Goal: Task Accomplishment & Management: Manage account settings

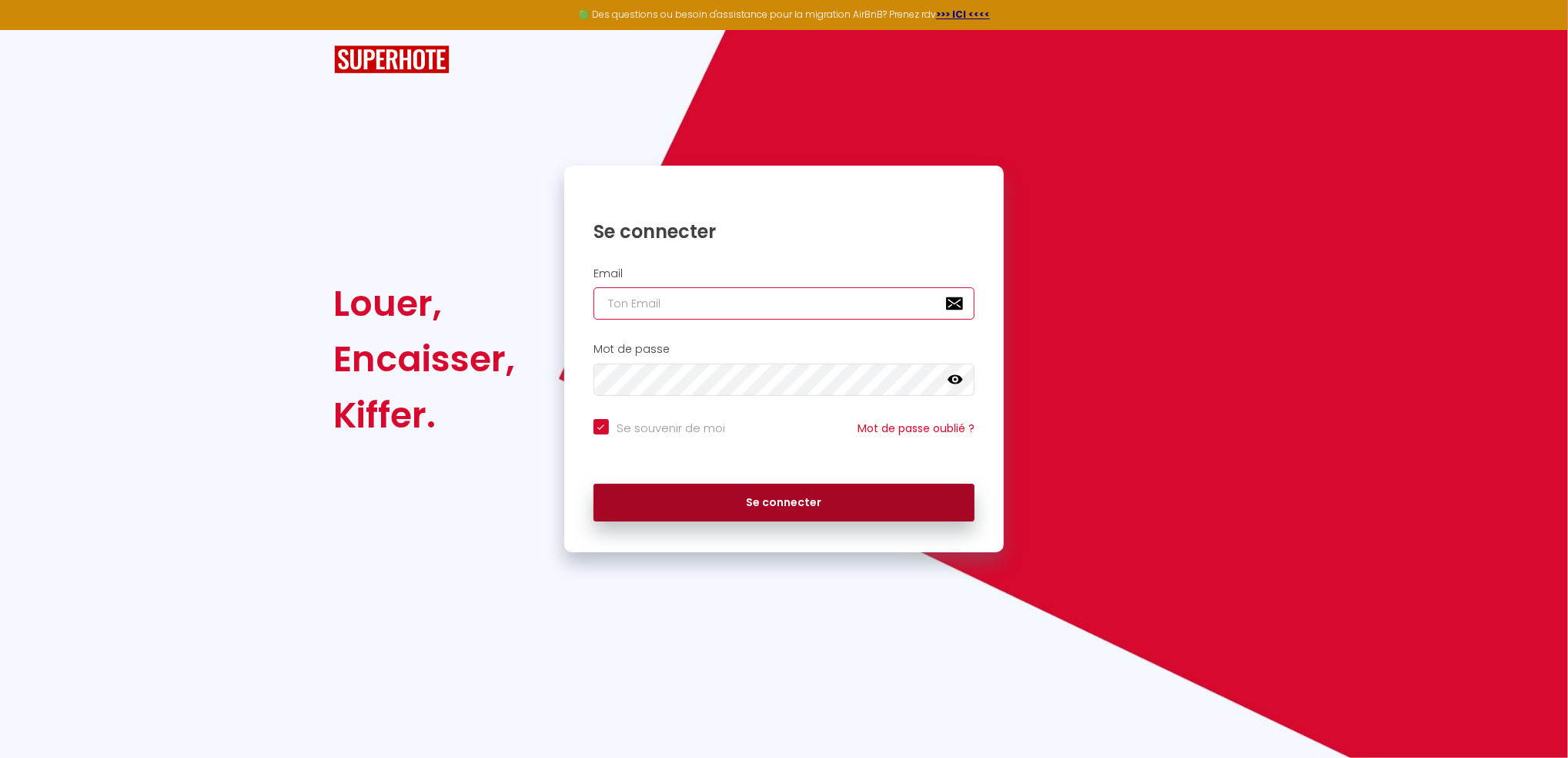
type input "[EMAIL_ADDRESS][DOMAIN_NAME]"
click at [780, 509] on button "Se connecter" at bounding box center [784, 503] width 382 height 39
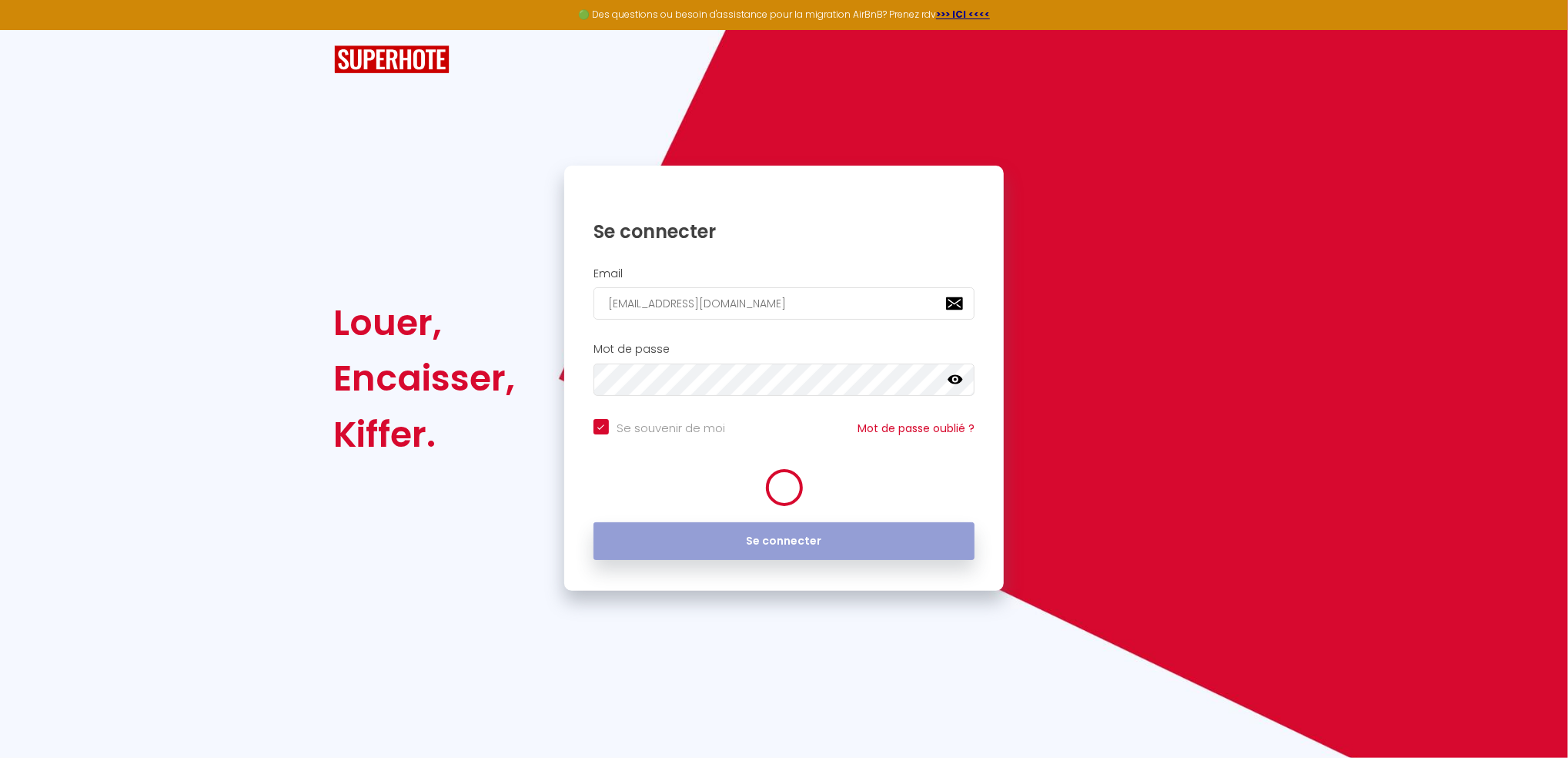
checkbox input "true"
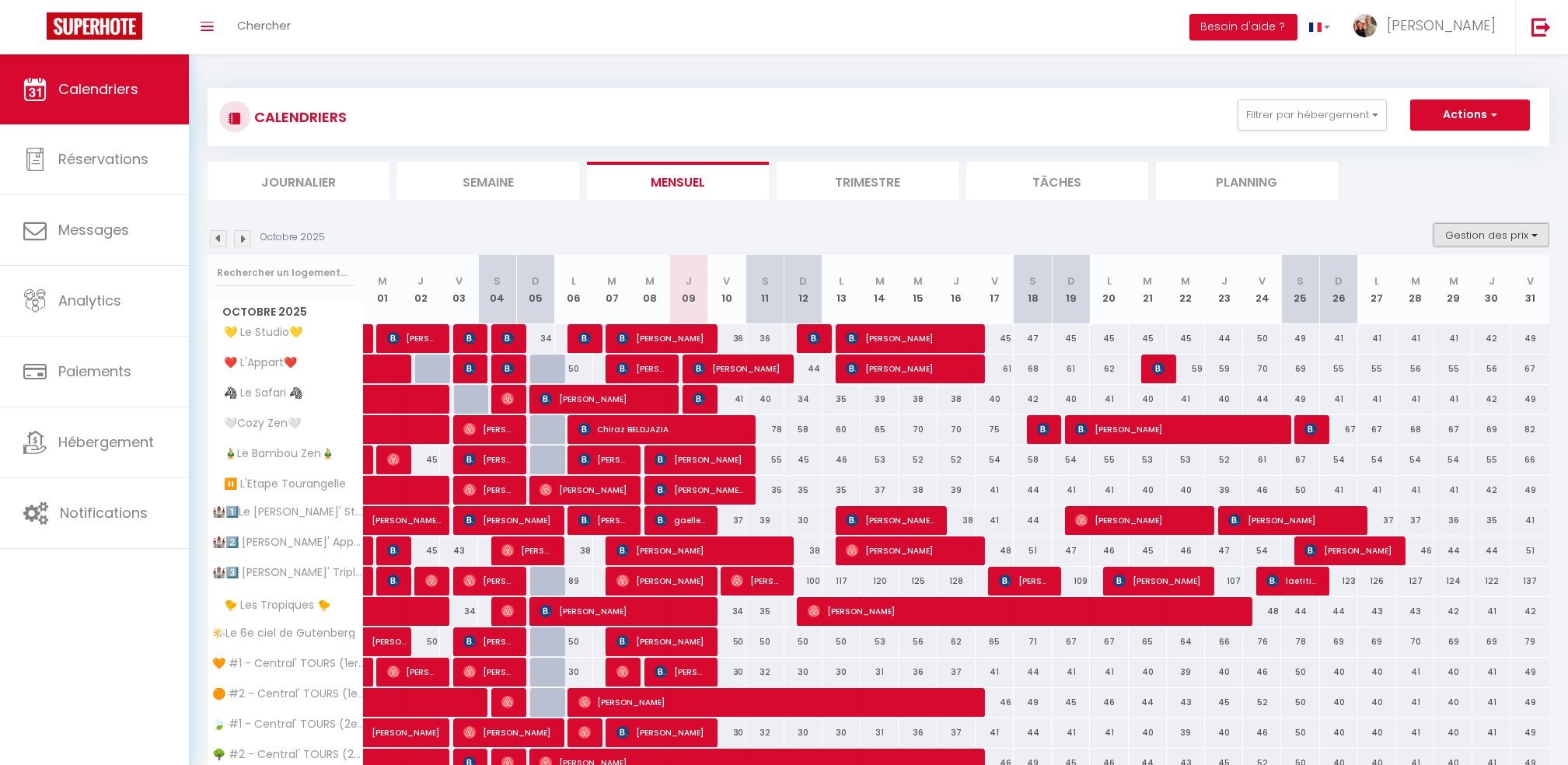
click at [1506, 231] on button "Gestion des prix" at bounding box center [1491, 235] width 116 height 23
click at [1459, 277] on input "Nb Nuits minimum" at bounding box center [1478, 283] width 140 height 15
checkbox input "true"
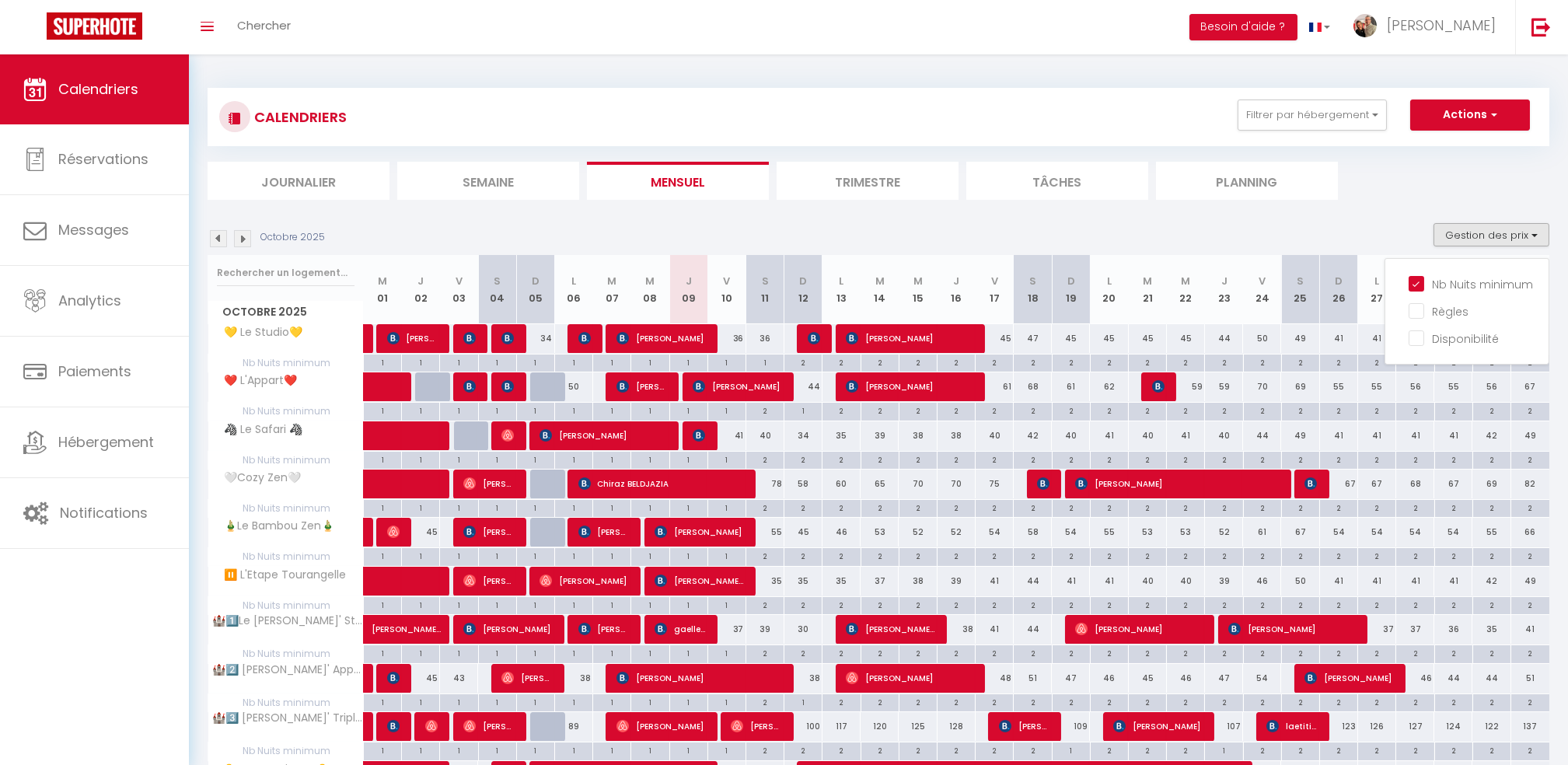
click at [698, 227] on div "Octobre 2025 Gestion des prix Nb Nuits minimum Règles Disponibilité" at bounding box center [878, 239] width 1342 height 32
click at [1495, 236] on button "Gestion des prix" at bounding box center [1491, 235] width 116 height 23
click at [1415, 278] on input "Nb Nuits minimum" at bounding box center [1478, 283] width 140 height 15
checkbox input "false"
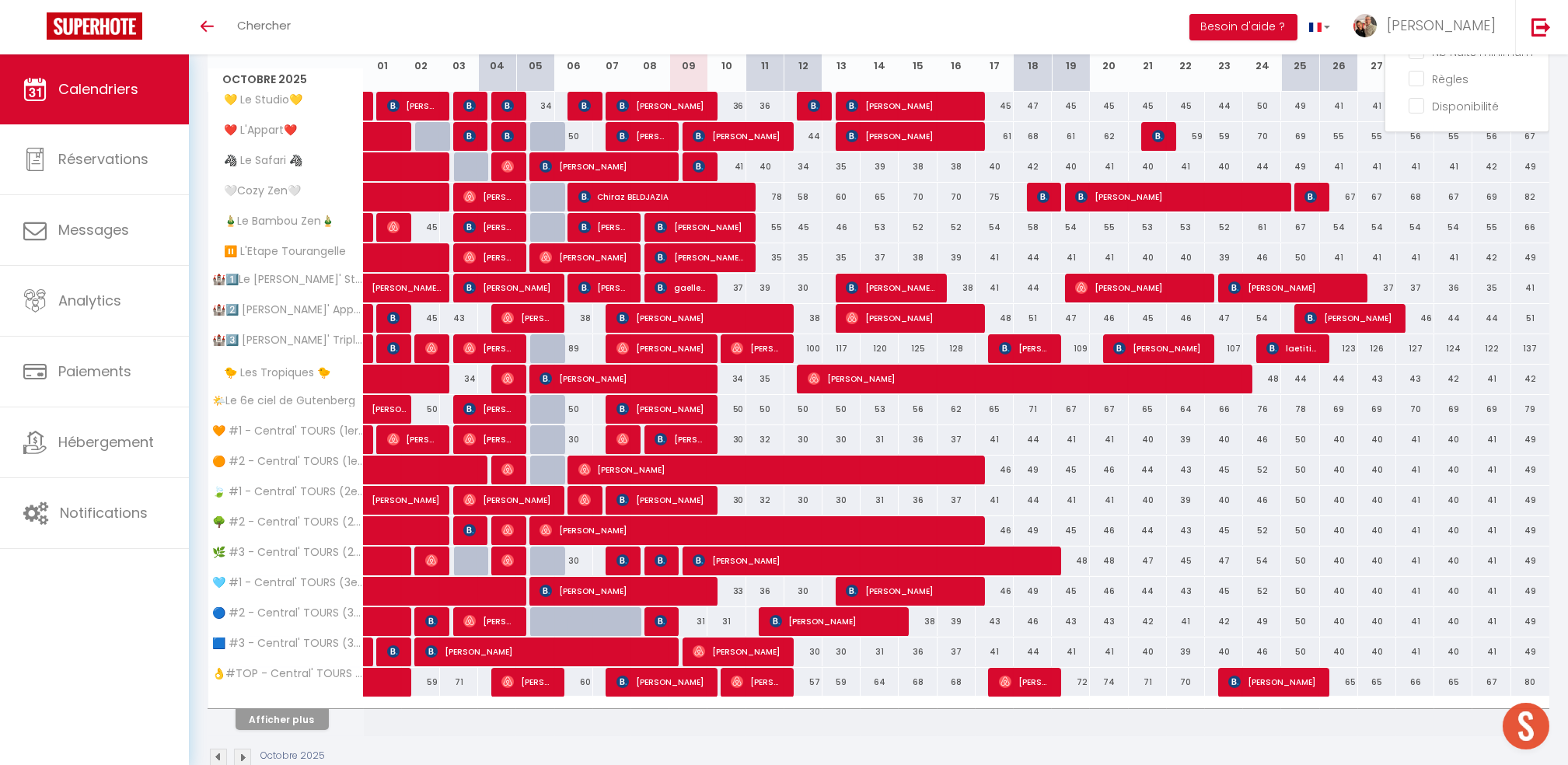
scroll to position [268, 0]
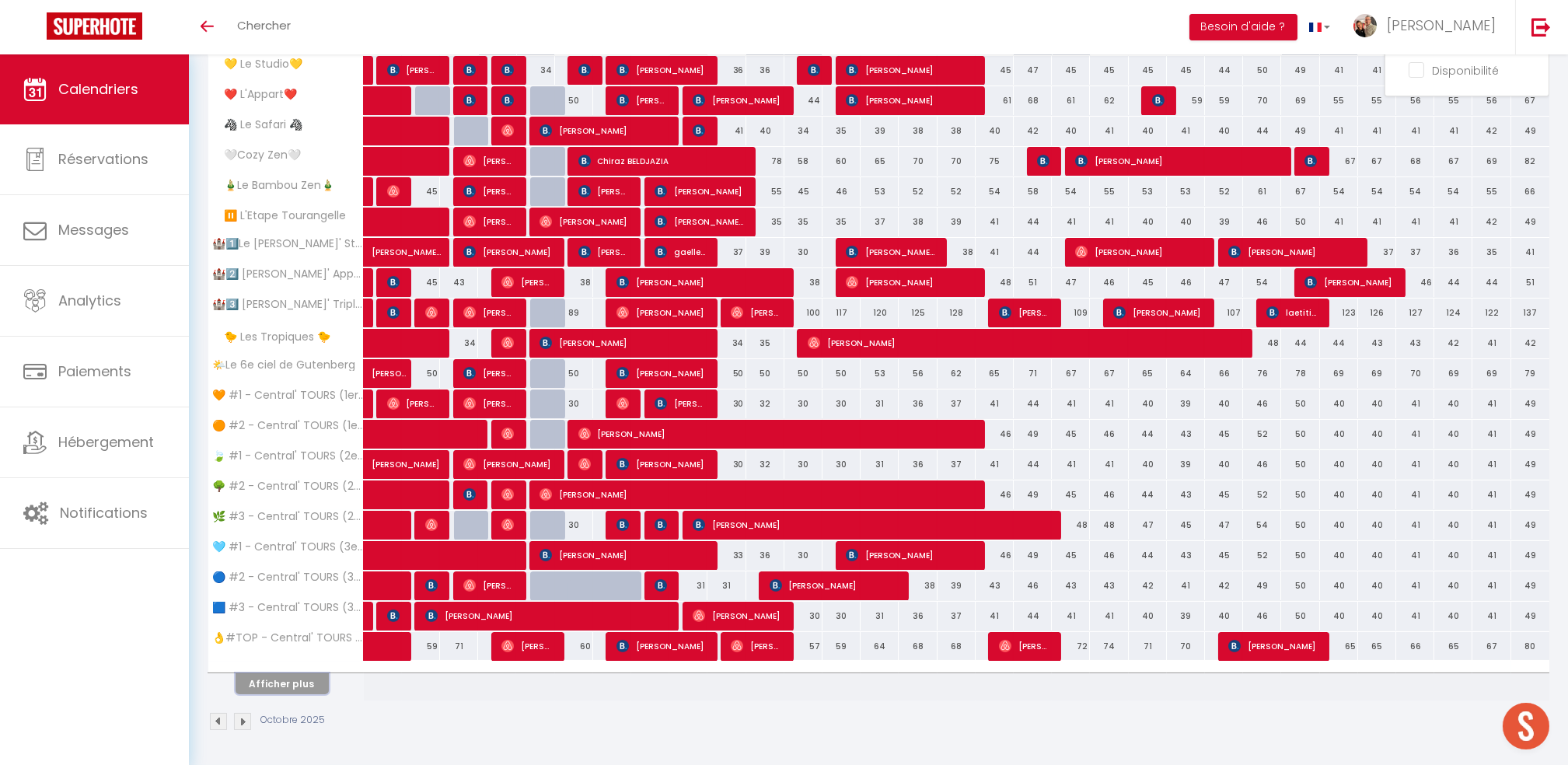
click at [292, 683] on button "Afficher plus" at bounding box center [282, 683] width 93 height 21
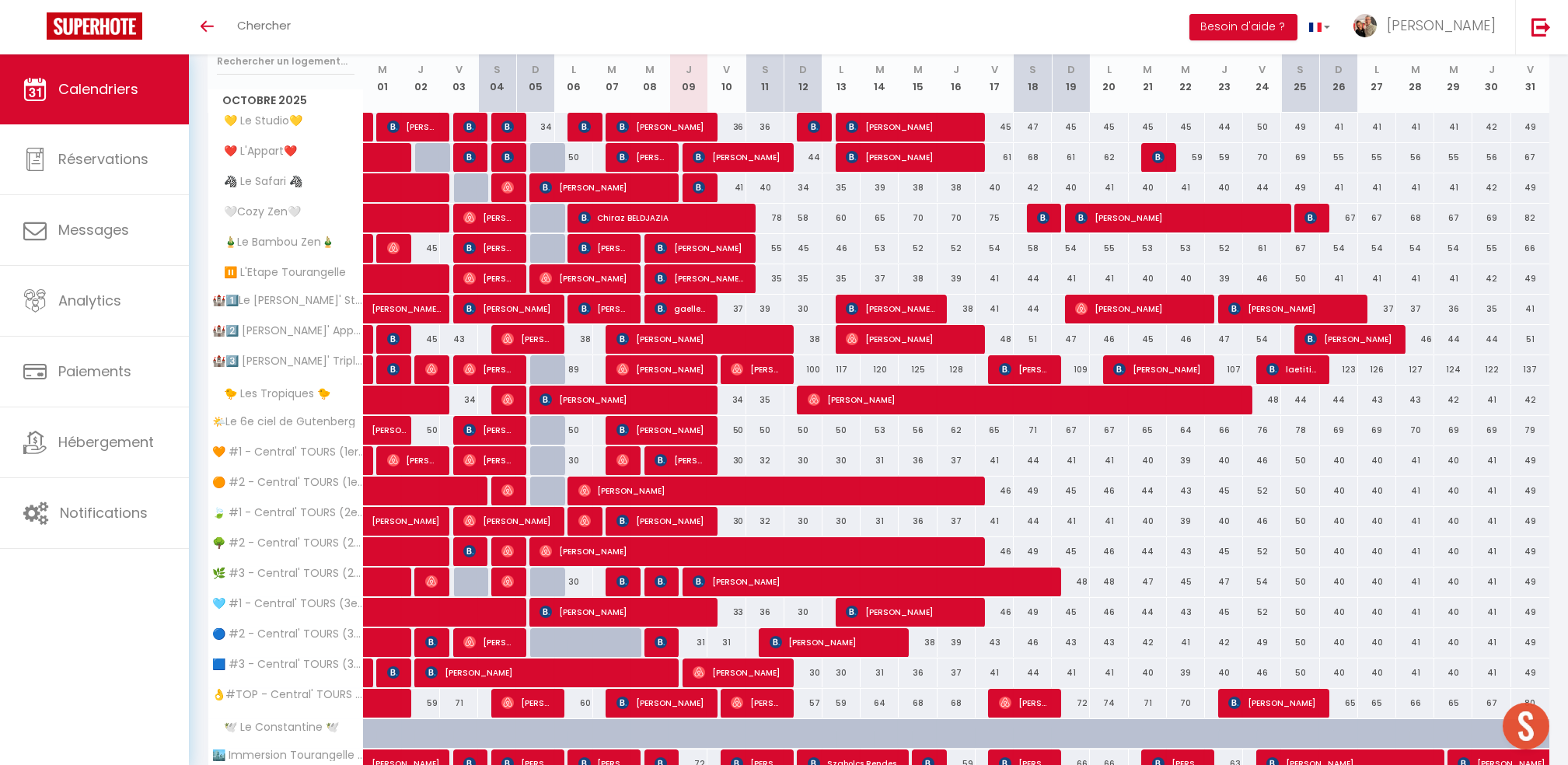
scroll to position [119, 0]
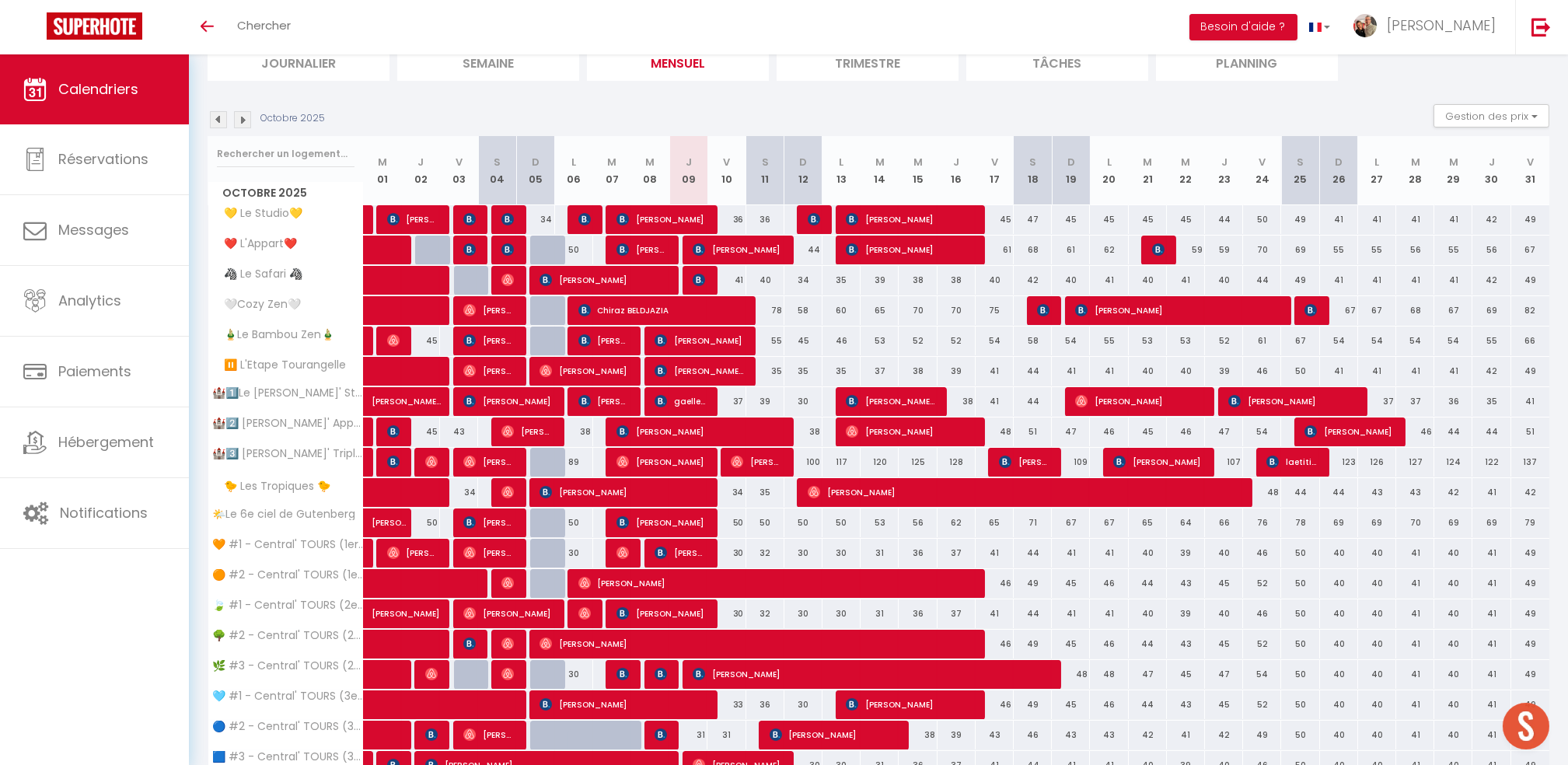
click at [224, 120] on img at bounding box center [218, 119] width 17 height 17
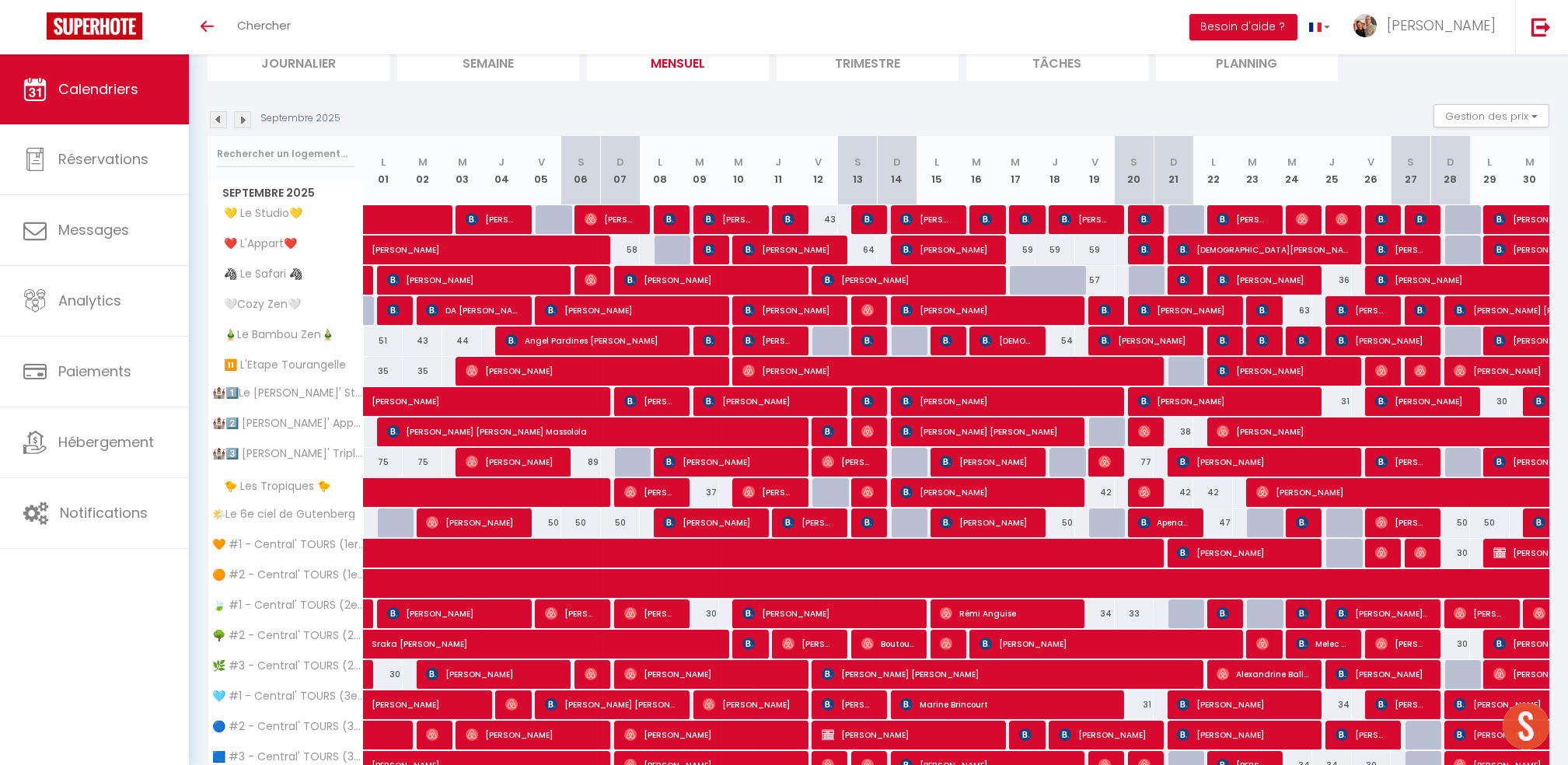
scroll to position [268, 0]
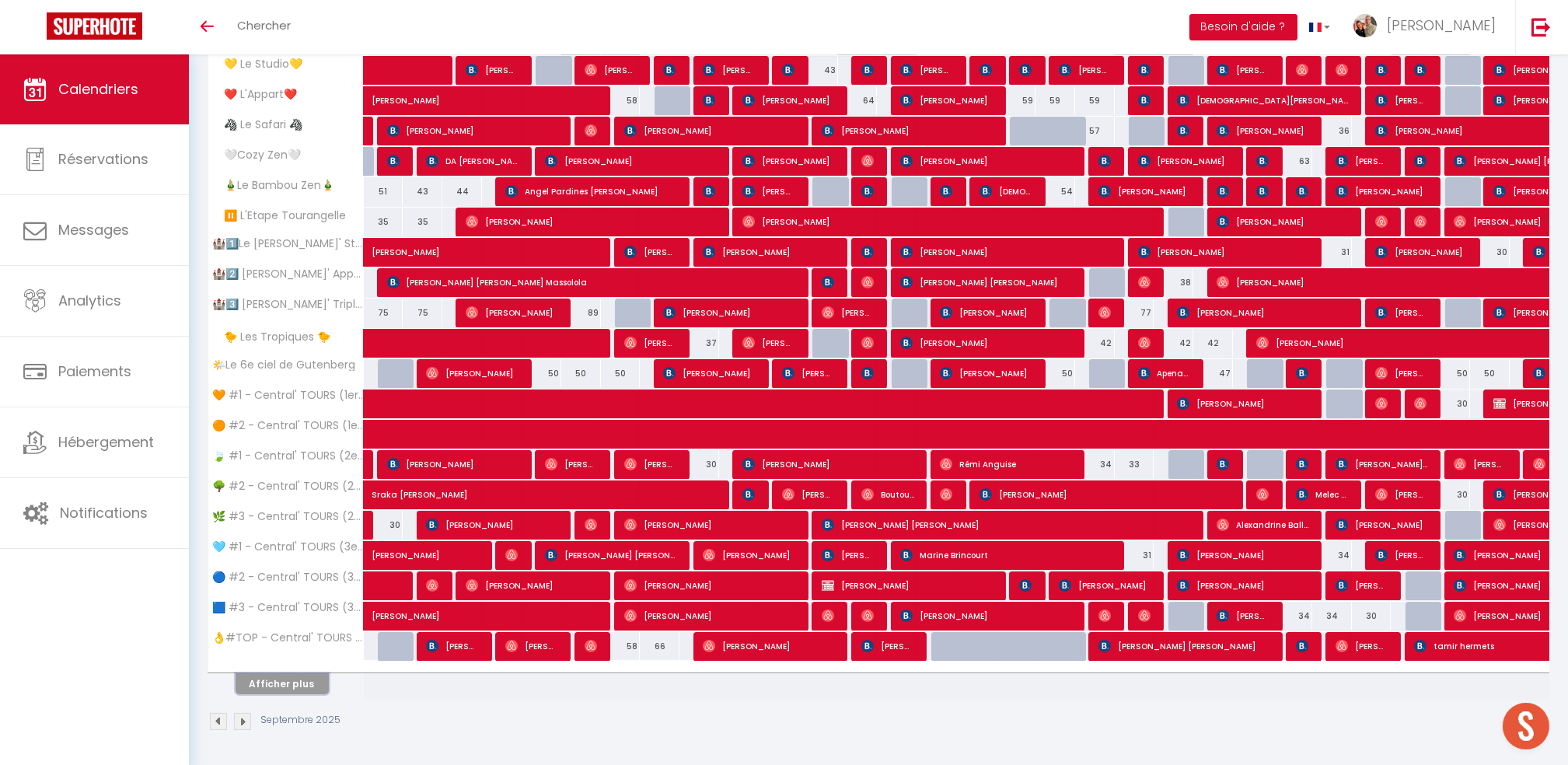
click at [296, 686] on button "Afficher plus" at bounding box center [282, 683] width 93 height 21
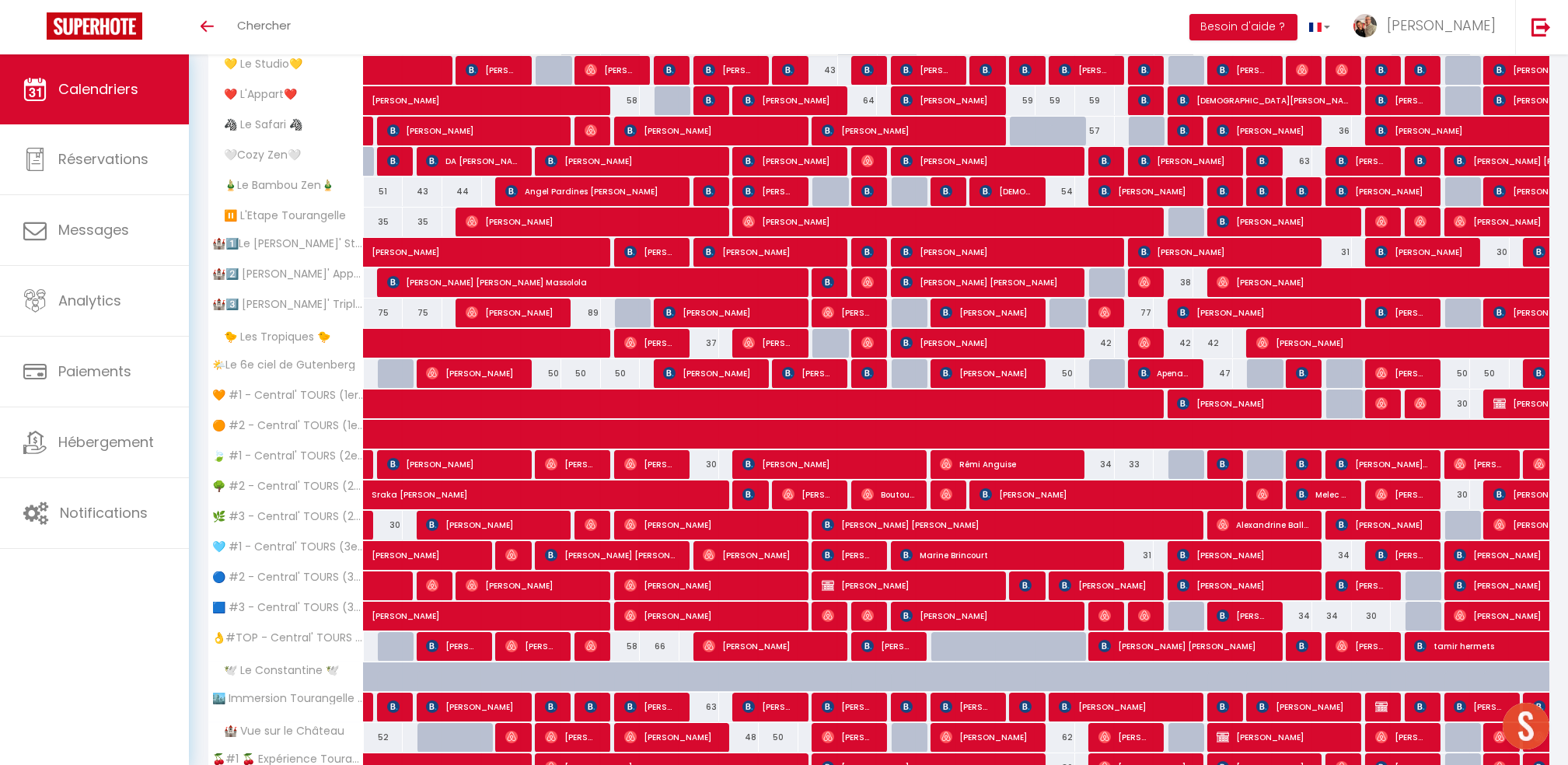
scroll to position [533, 0]
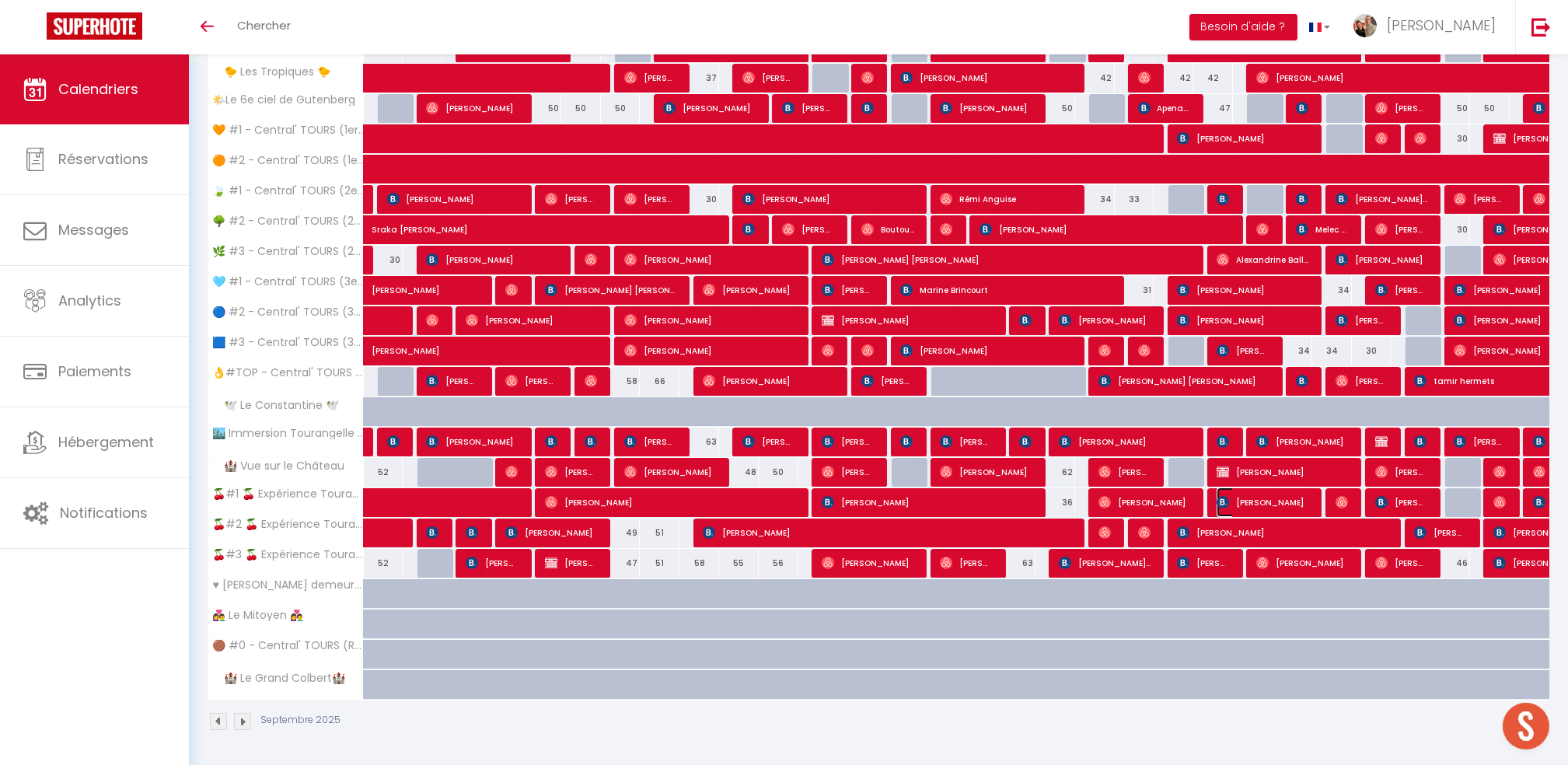
click at [1277, 499] on span "[PERSON_NAME]" at bounding box center [1263, 502] width 92 height 29
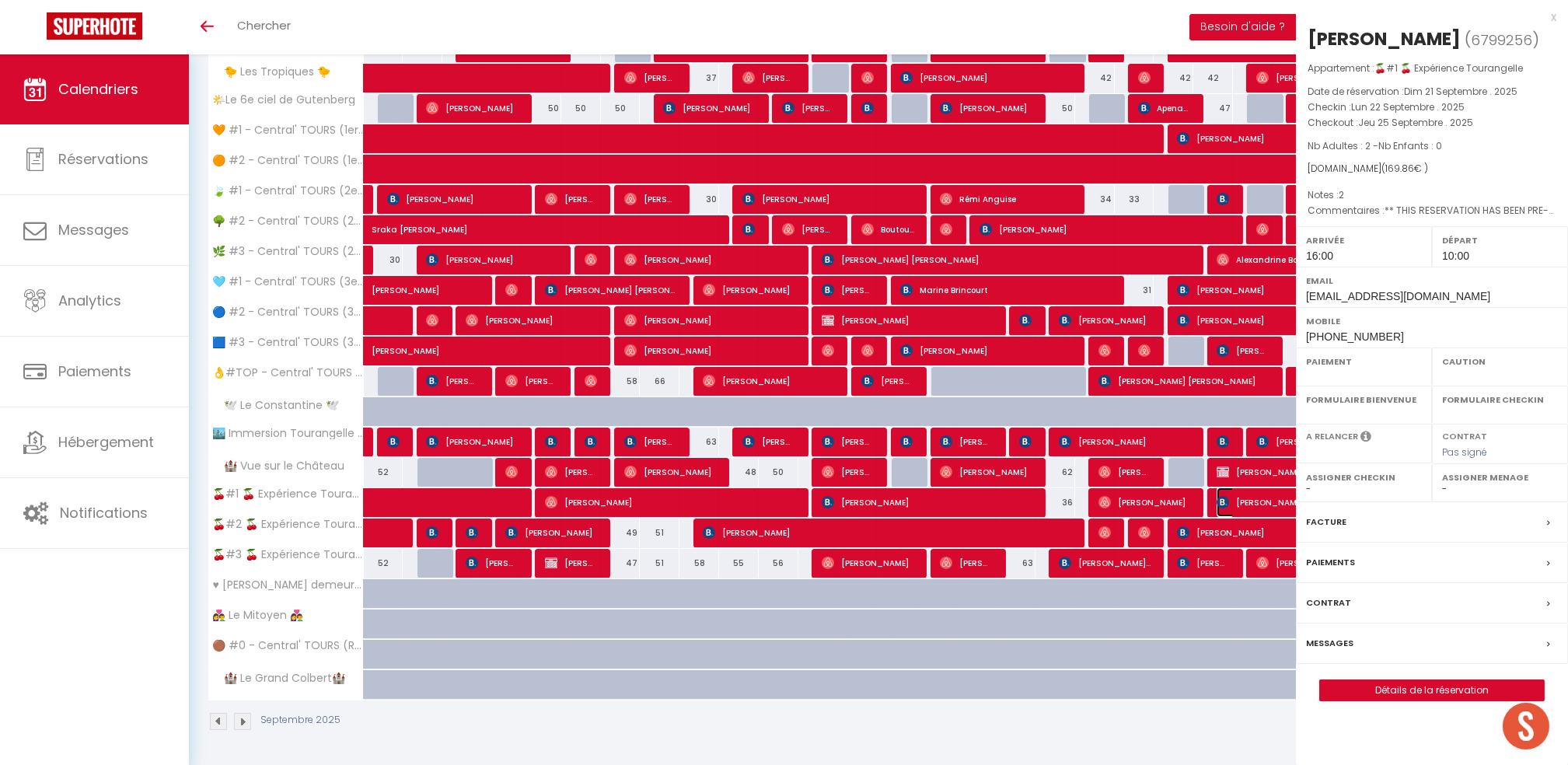
select select "OK"
select select "1"
select select "0"
select select "1"
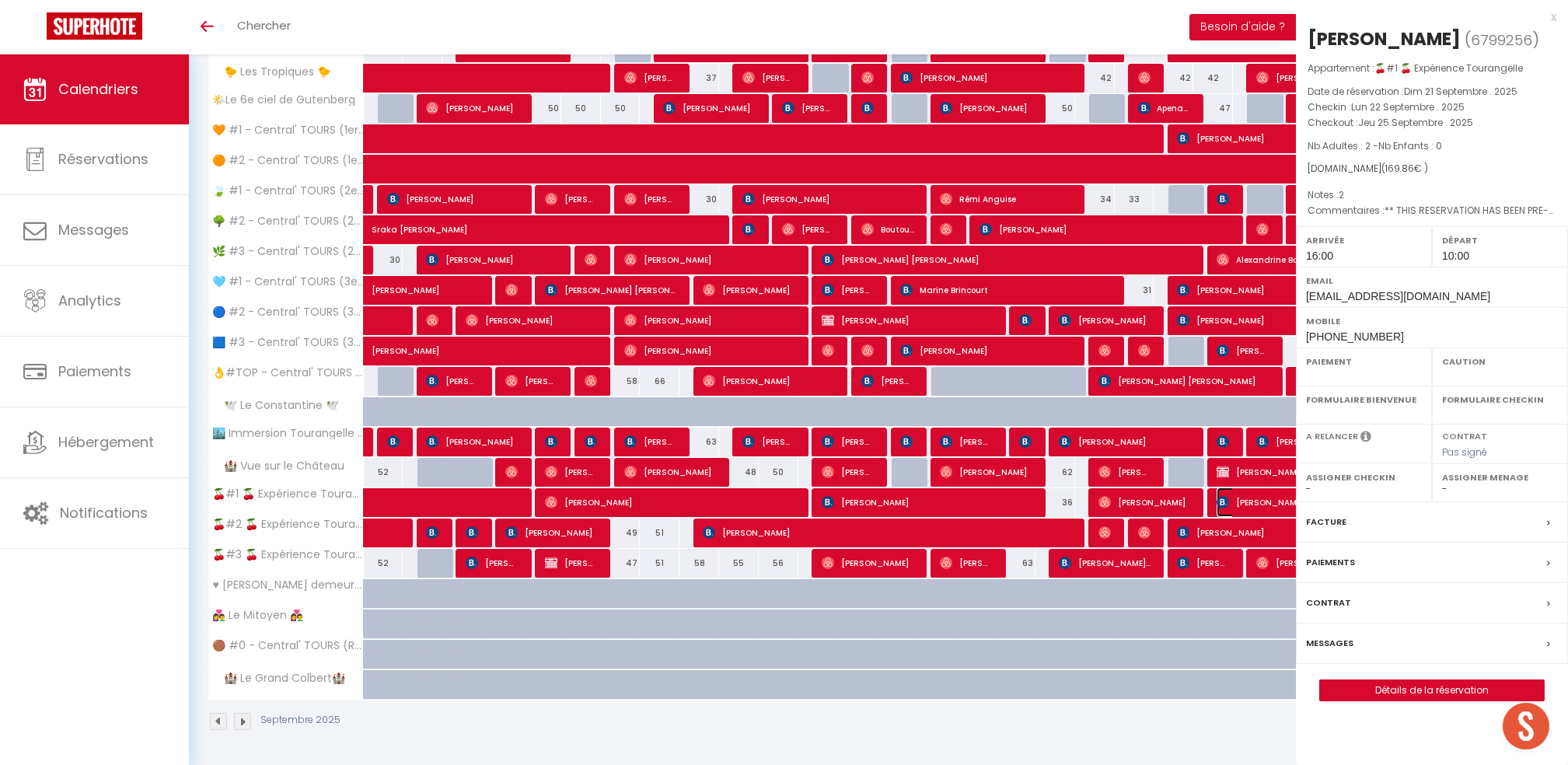
select select
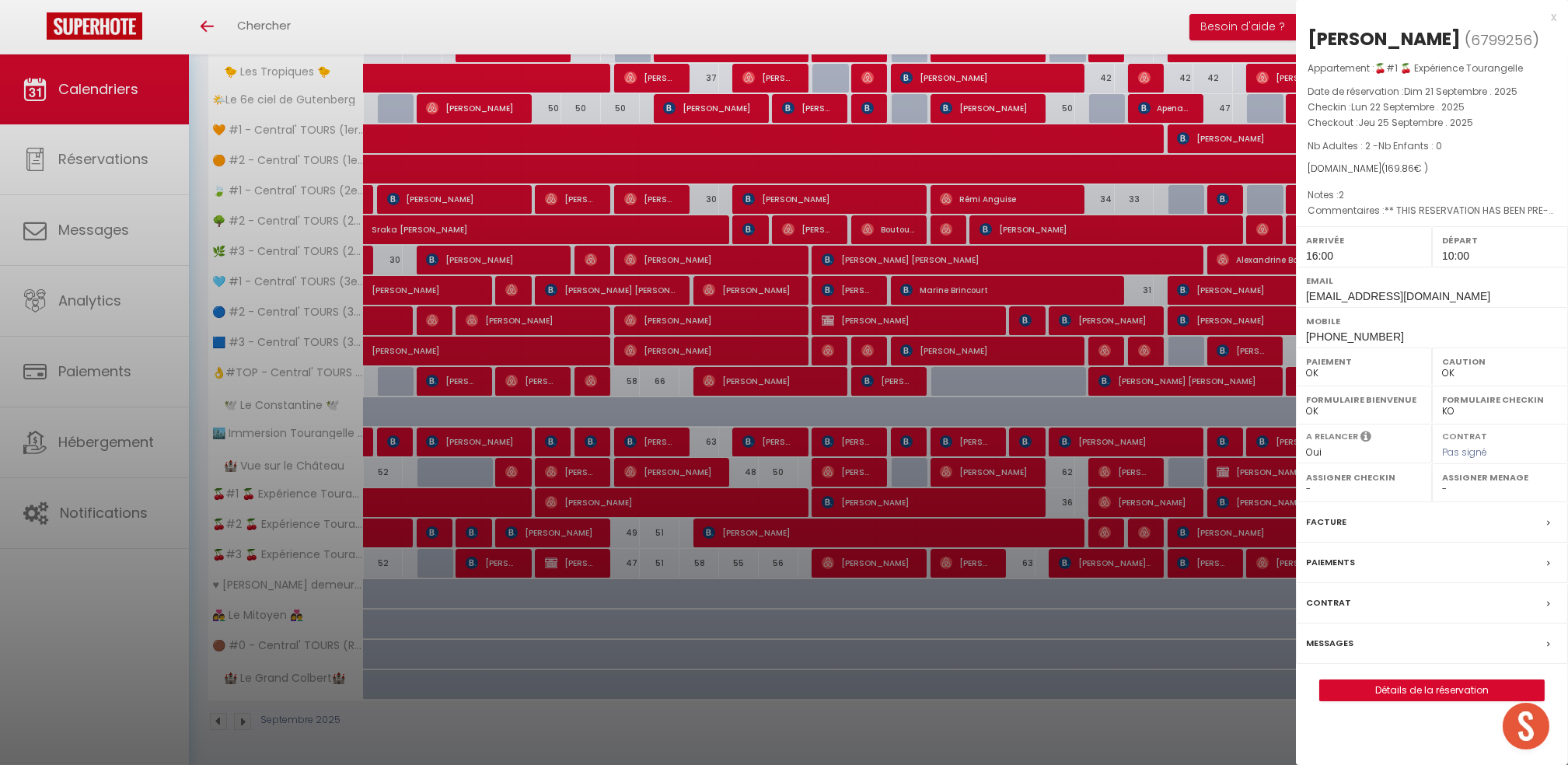
drag, startPoint x: 1342, startPoint y: 644, endPoint x: 1404, endPoint y: 595, distance: 79.0
click at [1344, 644] on label "Messages" at bounding box center [1330, 643] width 48 height 16
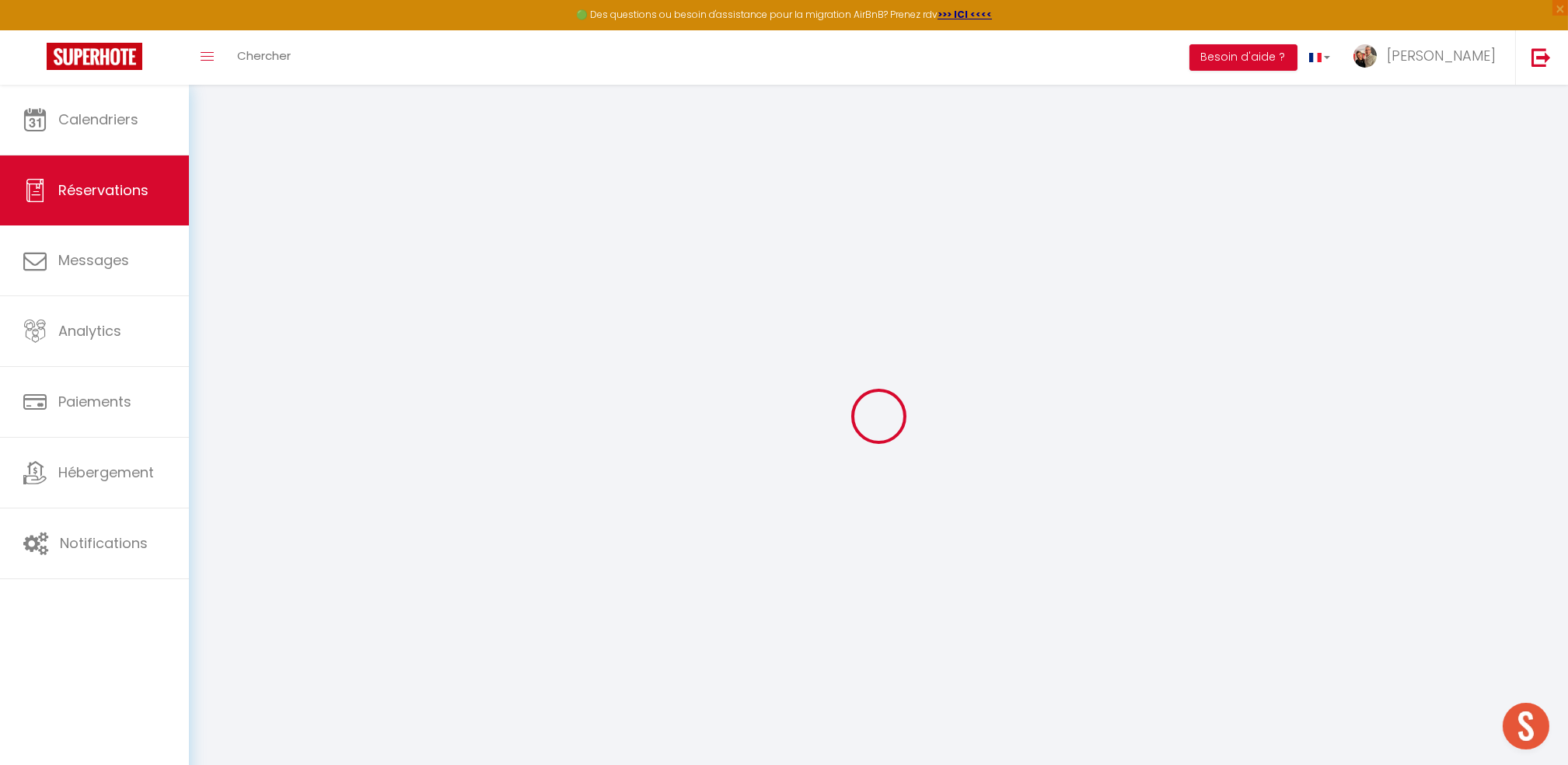
type input "[PERSON_NAME]"
type input "[EMAIL_ADDRESS][DOMAIN_NAME]"
type input "[PERSON_NAME][EMAIL_ADDRESS][DOMAIN_NAME]"
type input "[PHONE_NUMBER]"
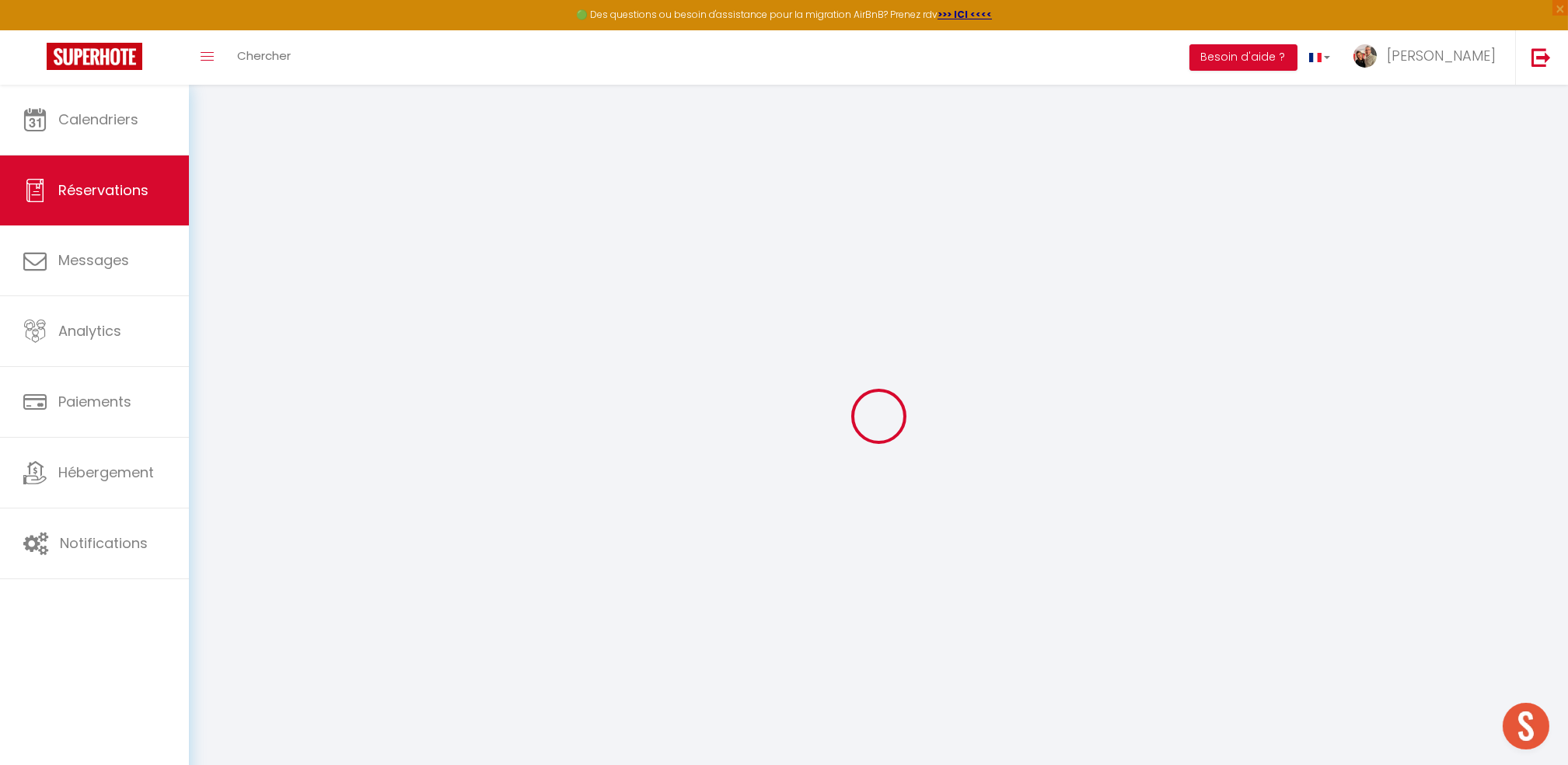
type input "[PHONE_NUMBER]"
type input "."
select select "PT"
type input "10"
type input "27.74"
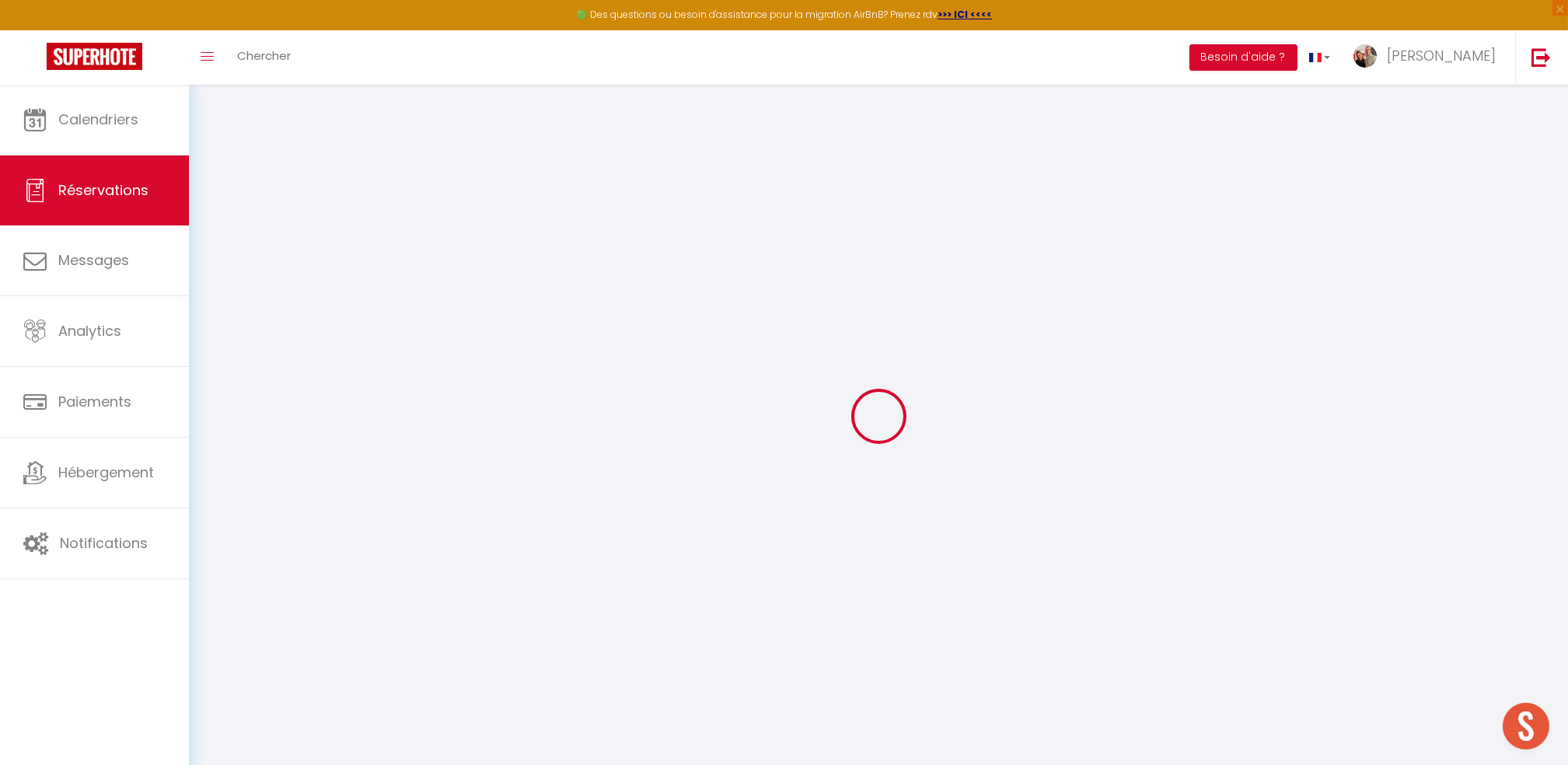
type input "2.38"
select select "53283"
select select "1"
select select
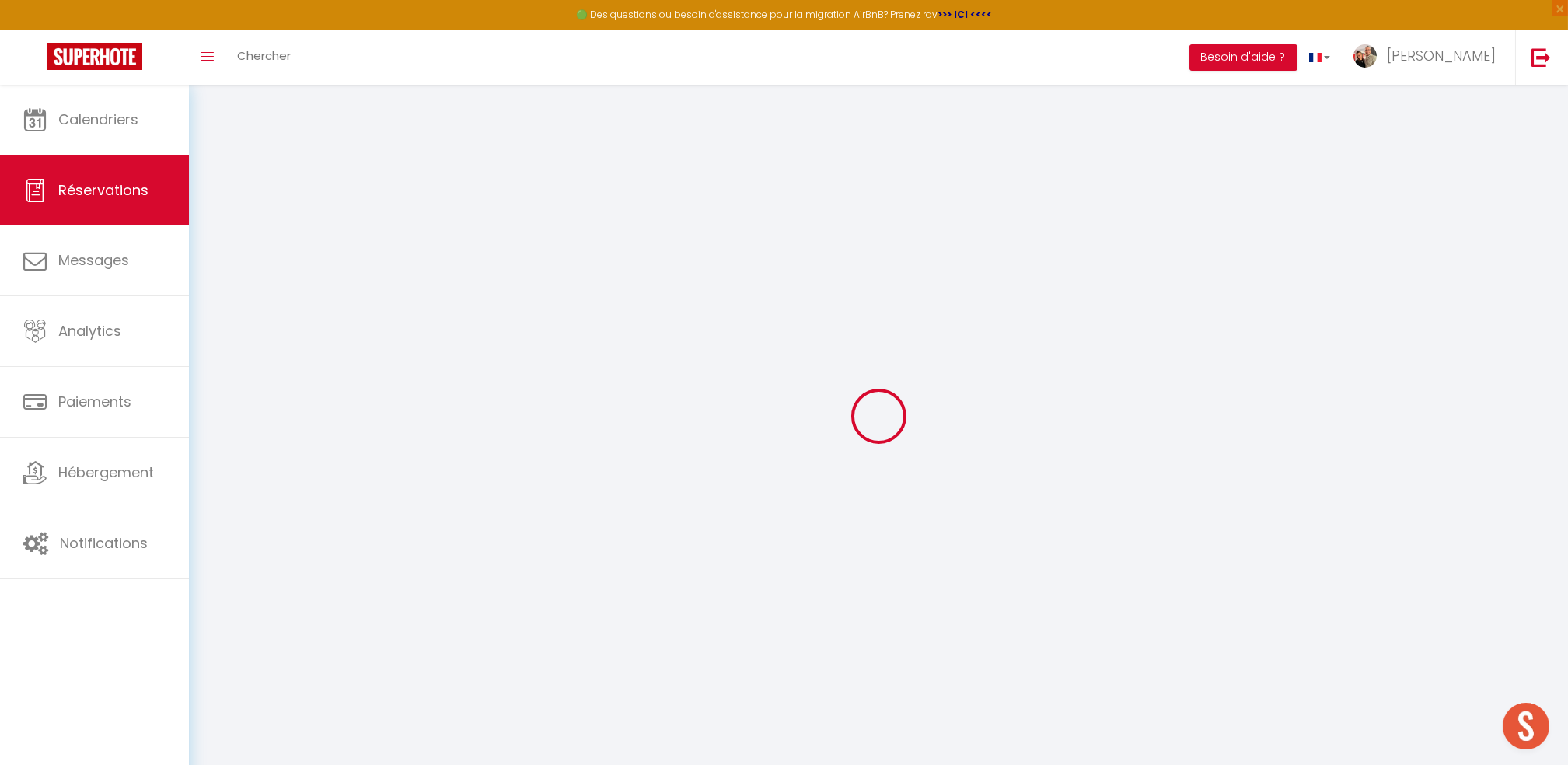
type input "2"
select select "12"
select select "15"
type input "133.2"
checkbox input "false"
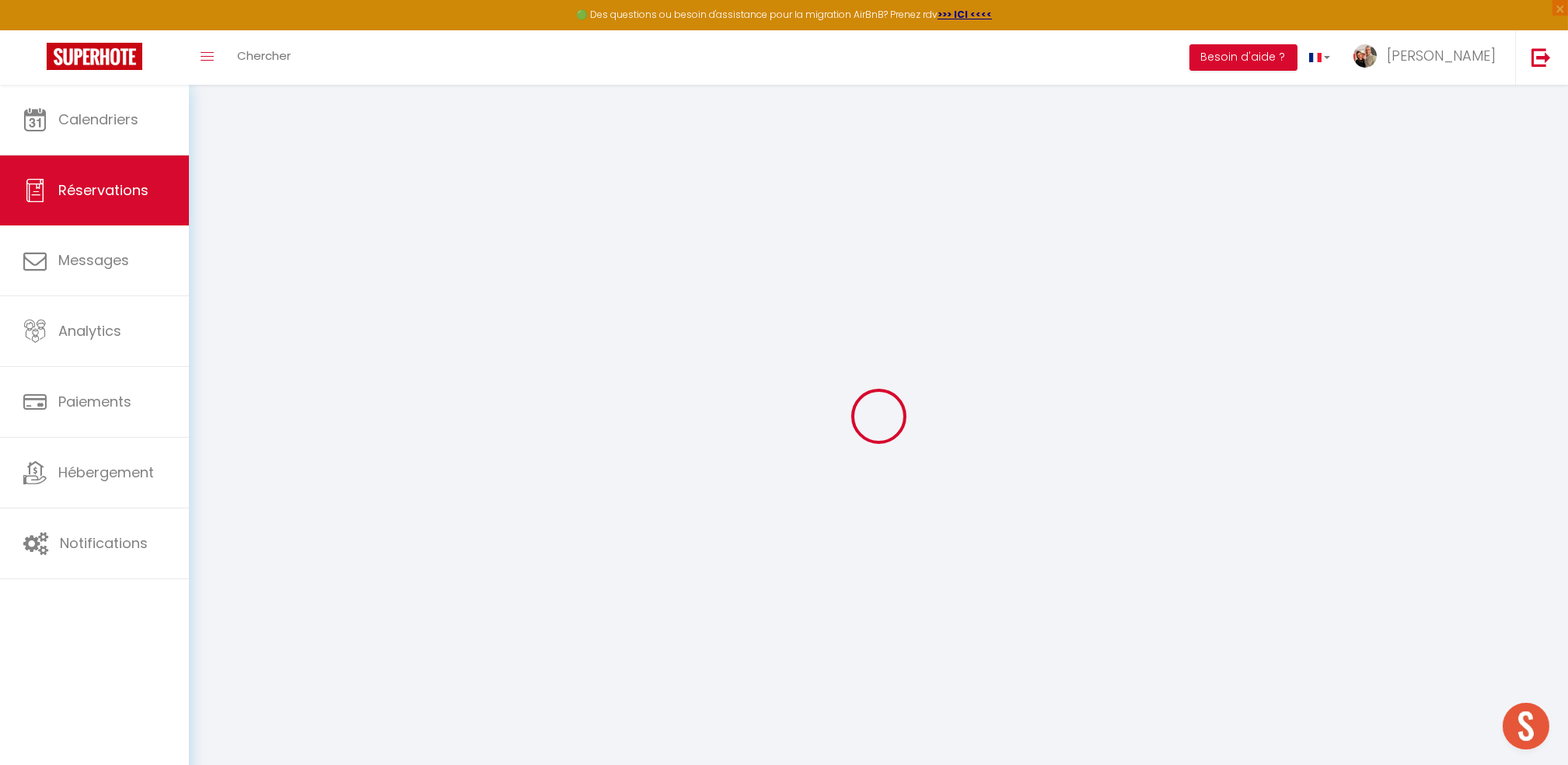
type input "0"
select select "2"
type input "0"
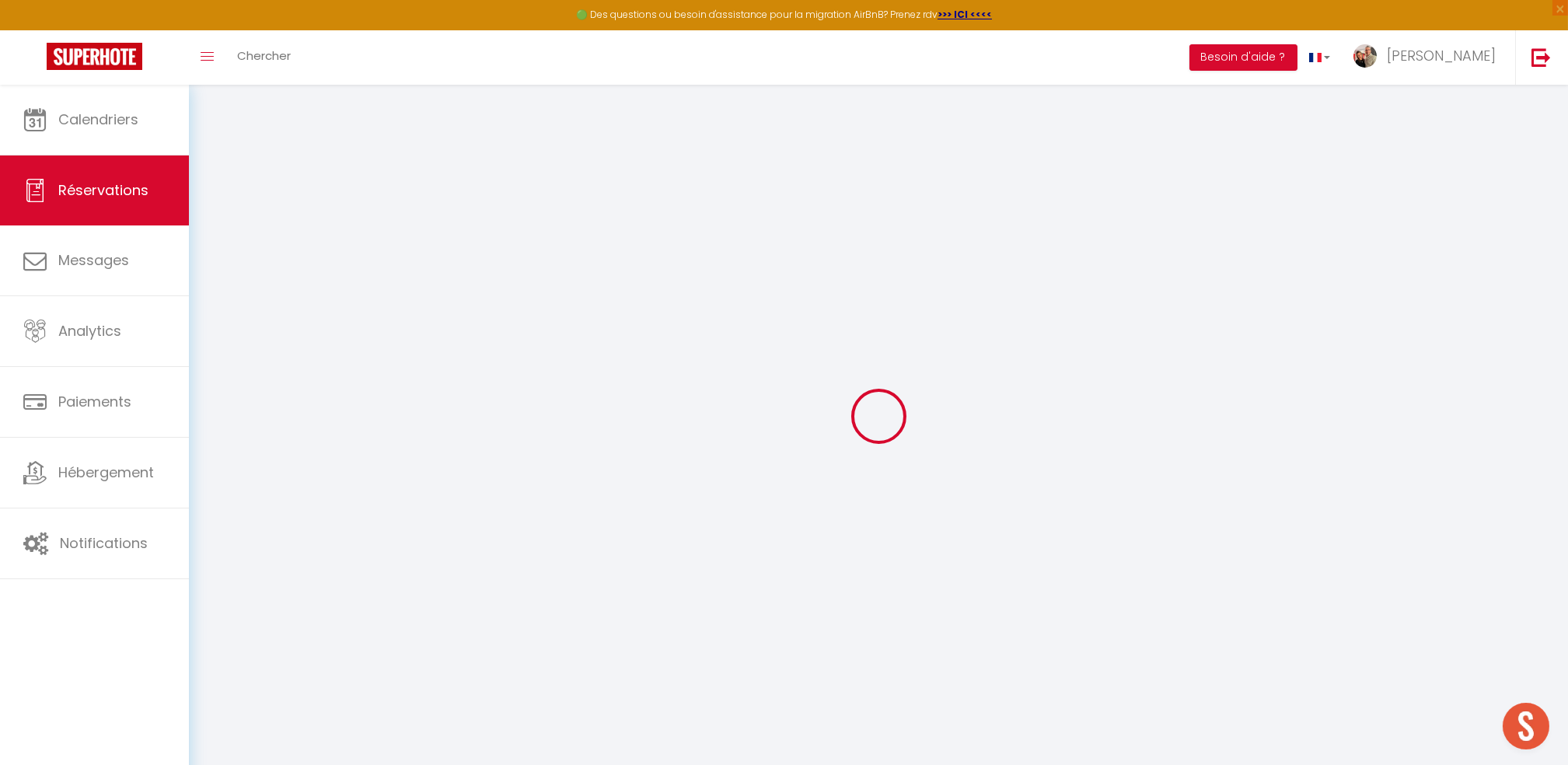
select select
checkbox input "false"
select select
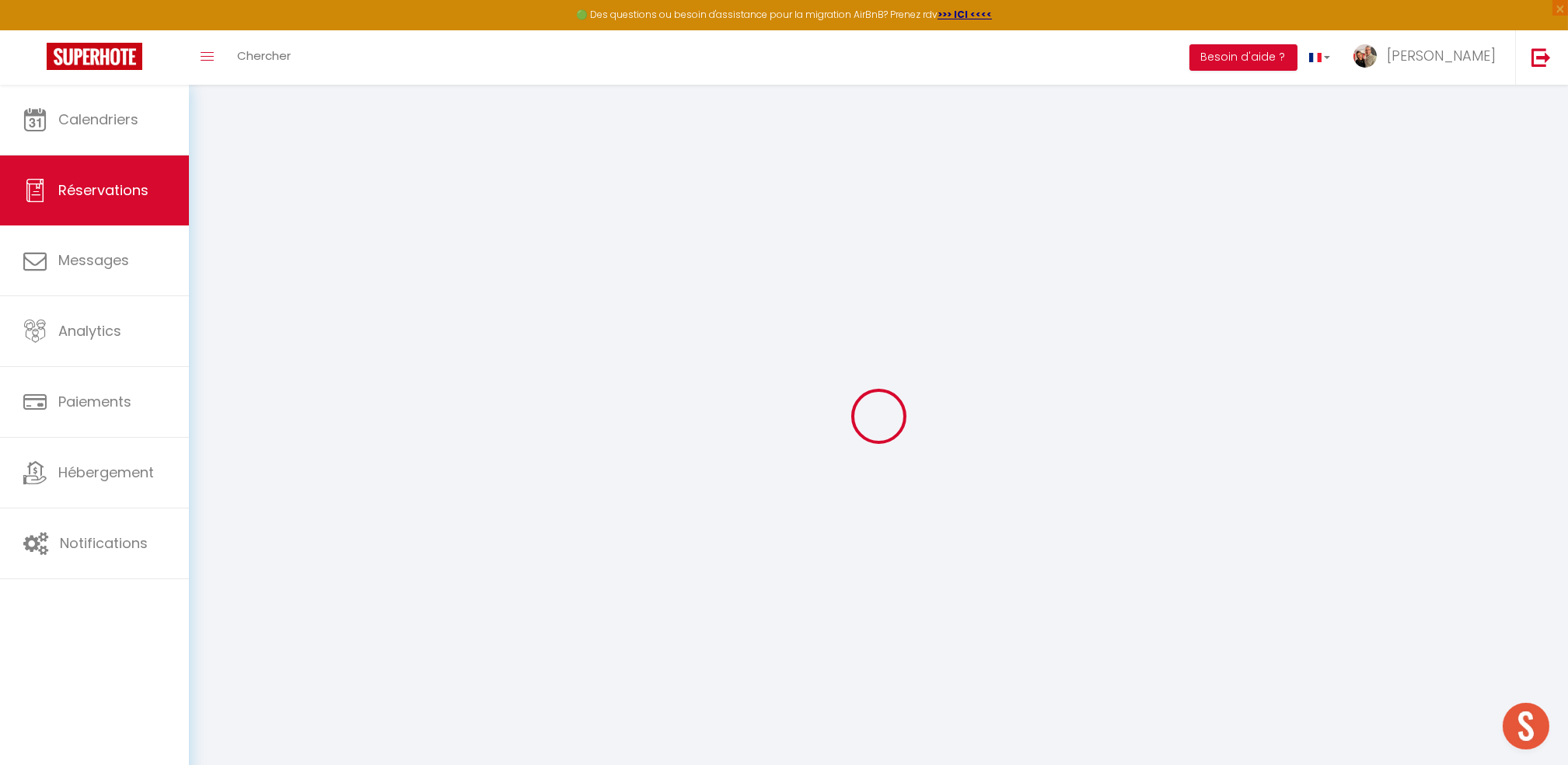
checkbox input "false"
select select
checkbox input "false"
type \?0 "2"
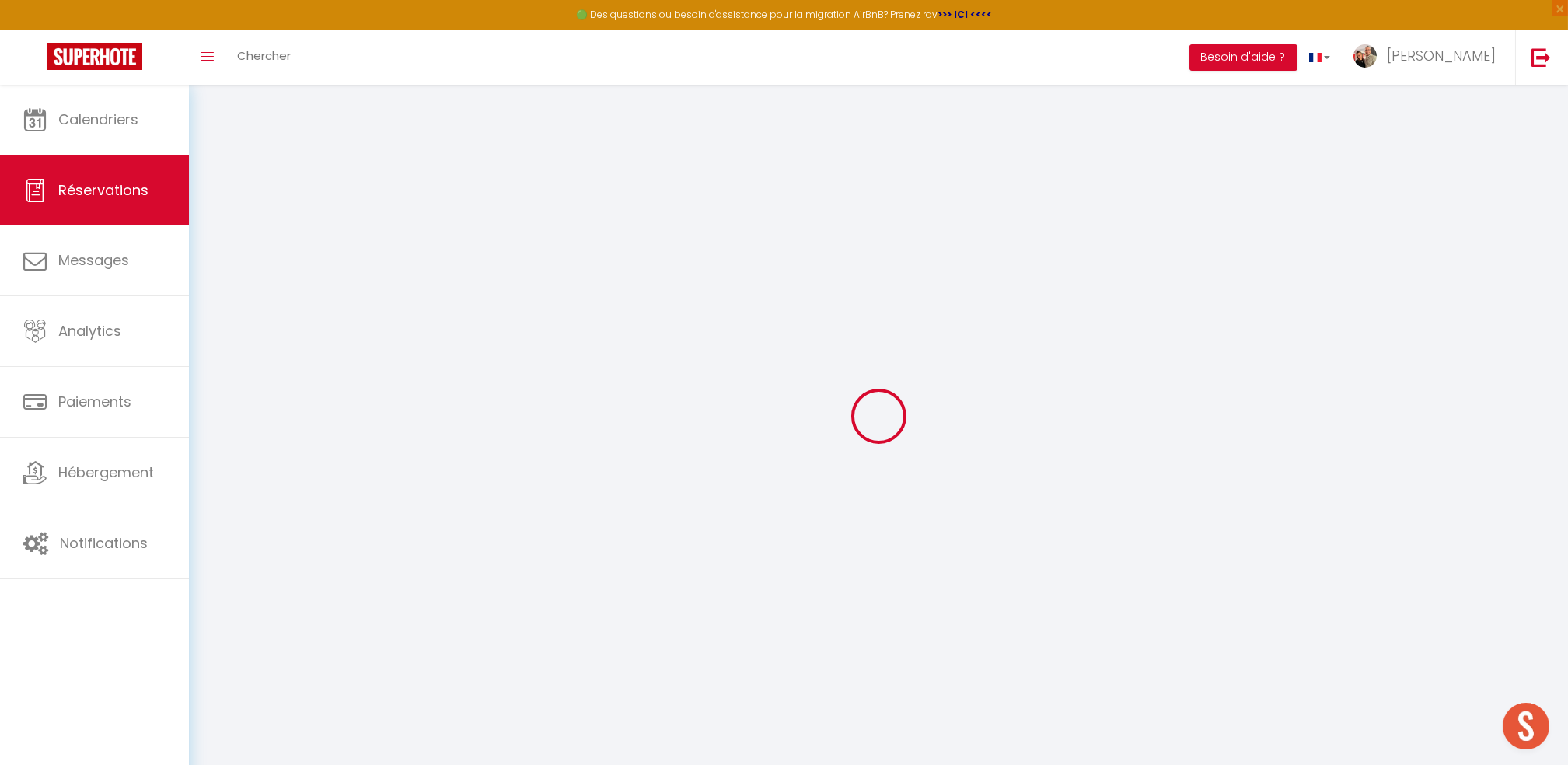
type communiquer1 "** THIS RESERVATION HAS BEEN PRE-PAID ** BOOKING NOTE : Payment charge is EUR 2…"
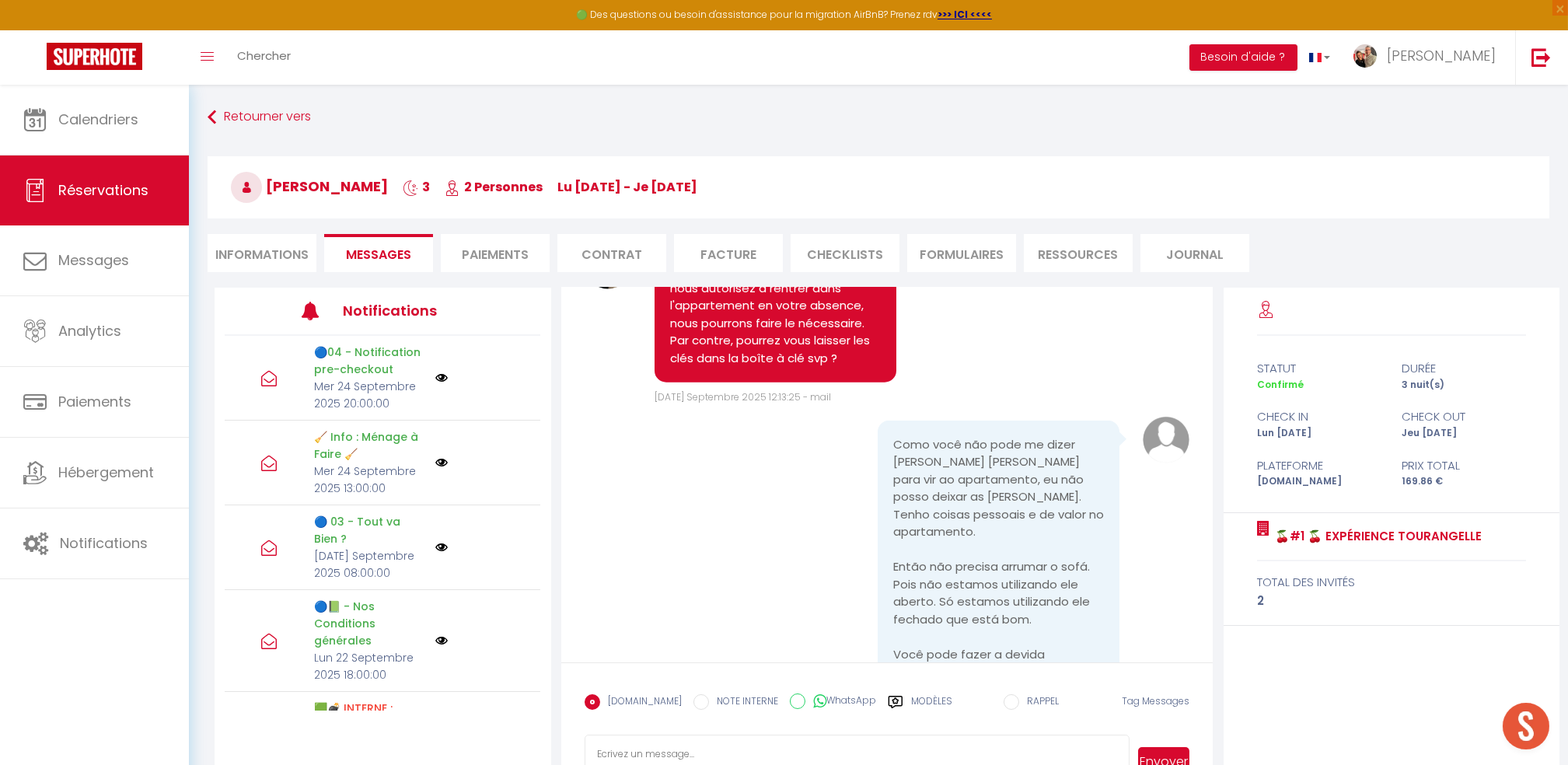
scroll to position [8531, 0]
